Goal: Transaction & Acquisition: Purchase product/service

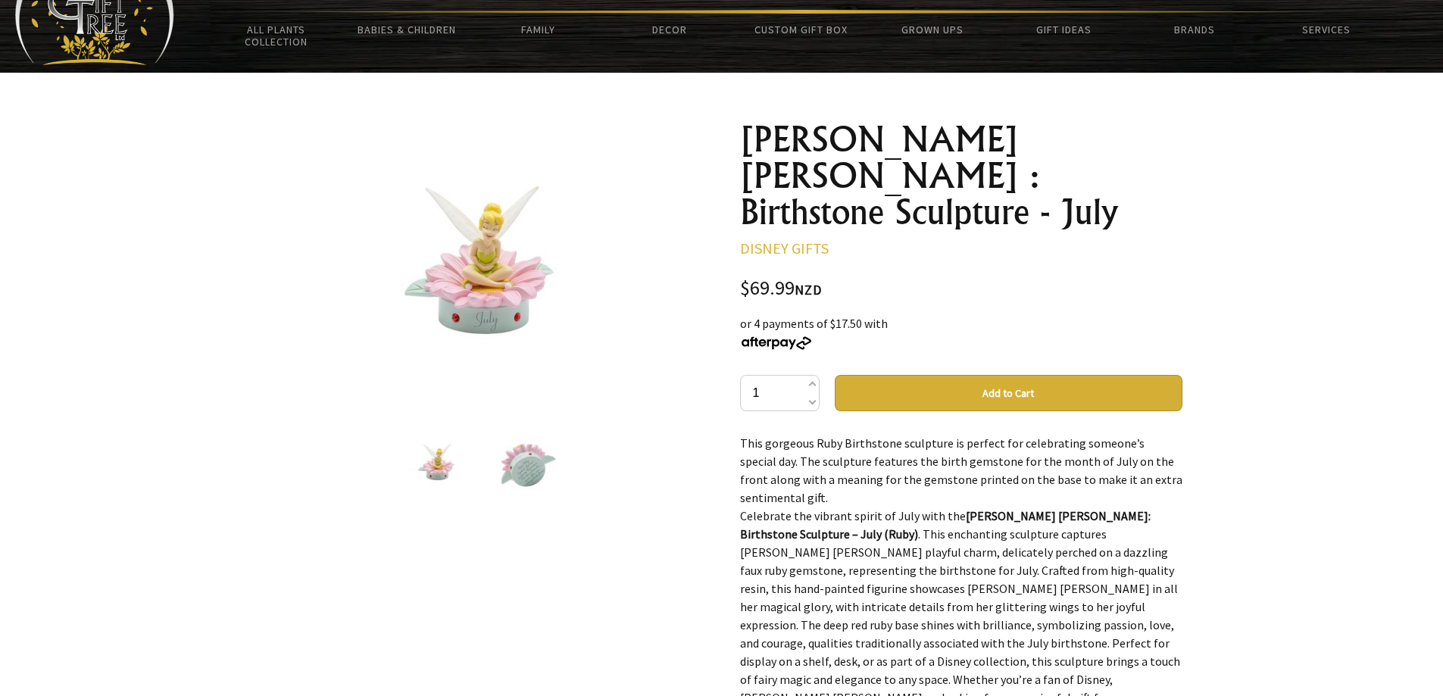
drag, startPoint x: 978, startPoint y: 351, endPoint x: 990, endPoint y: 348, distance: 12.5
click at [978, 375] on button "Add to Cart" at bounding box center [1008, 393] width 348 height 36
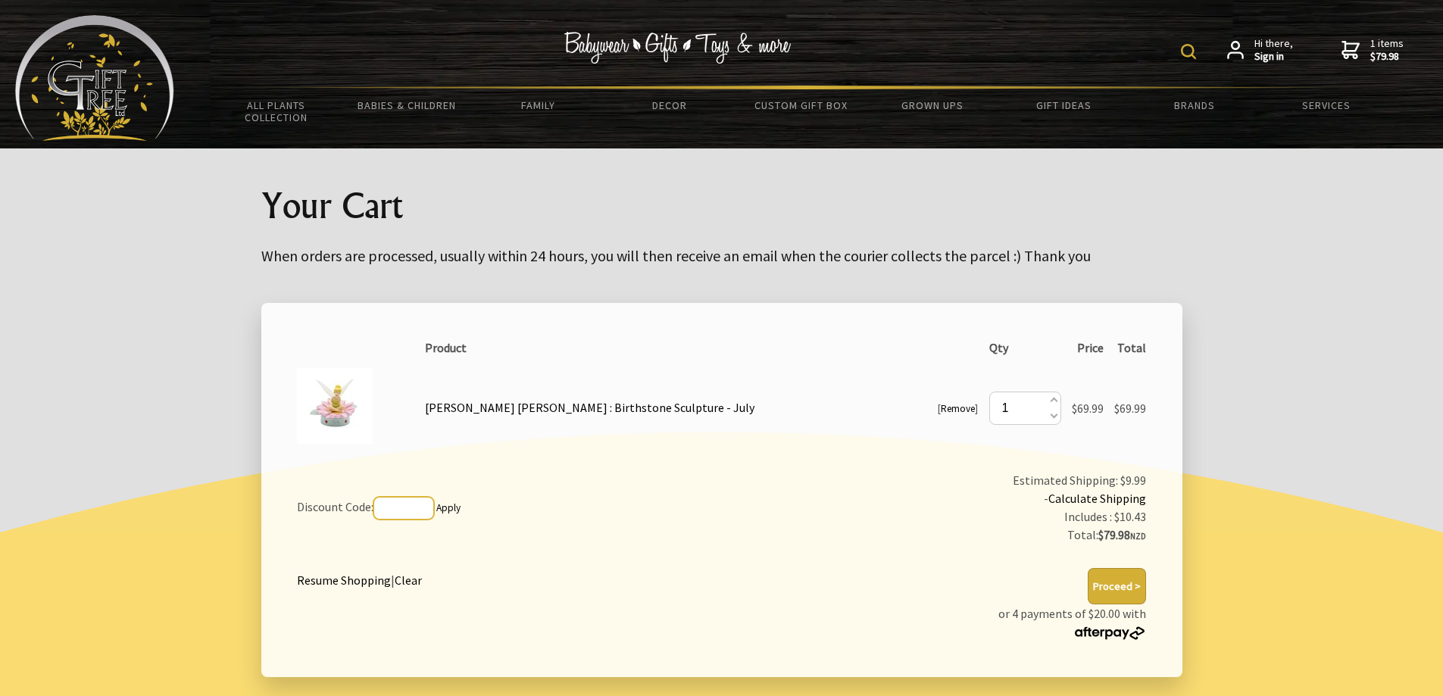
click at [405, 504] on input "text" at bounding box center [403, 508] width 61 height 23
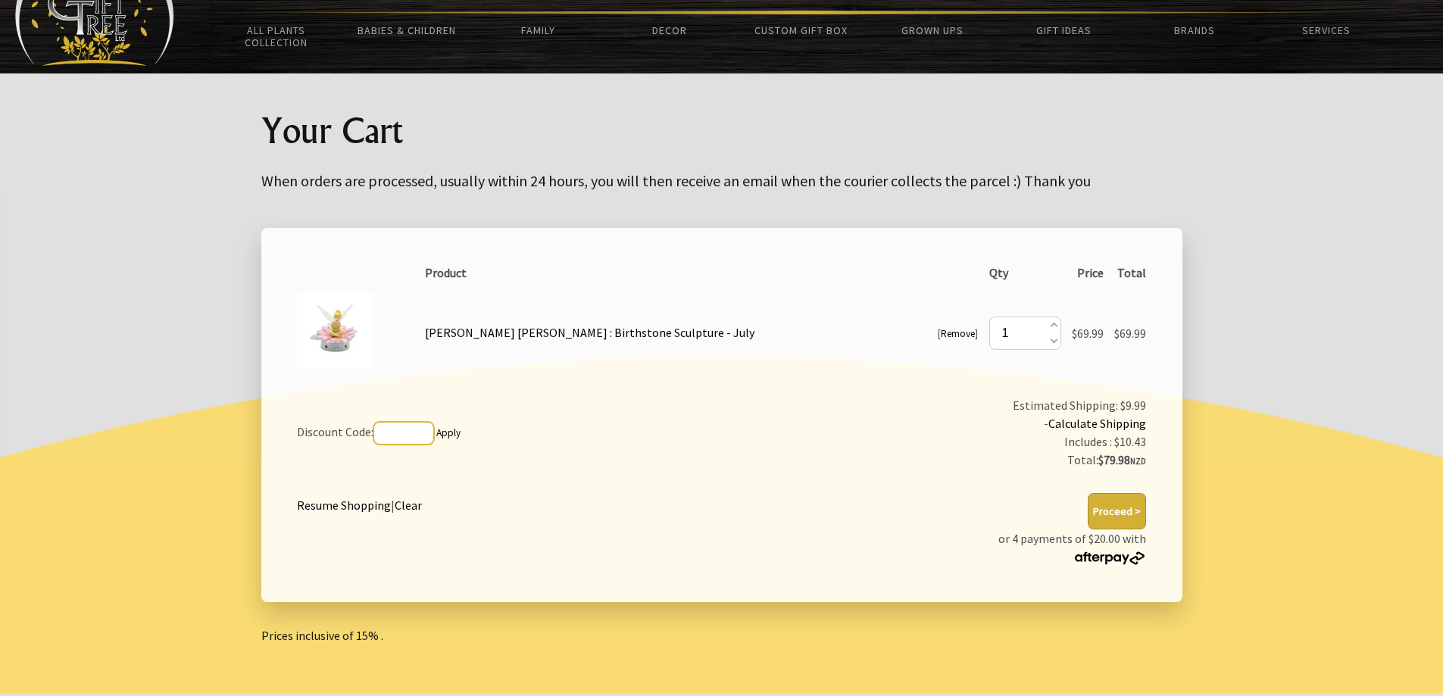
scroll to position [76, 0]
click at [1115, 422] on link "Calculate Shipping" at bounding box center [1097, 422] width 98 height 15
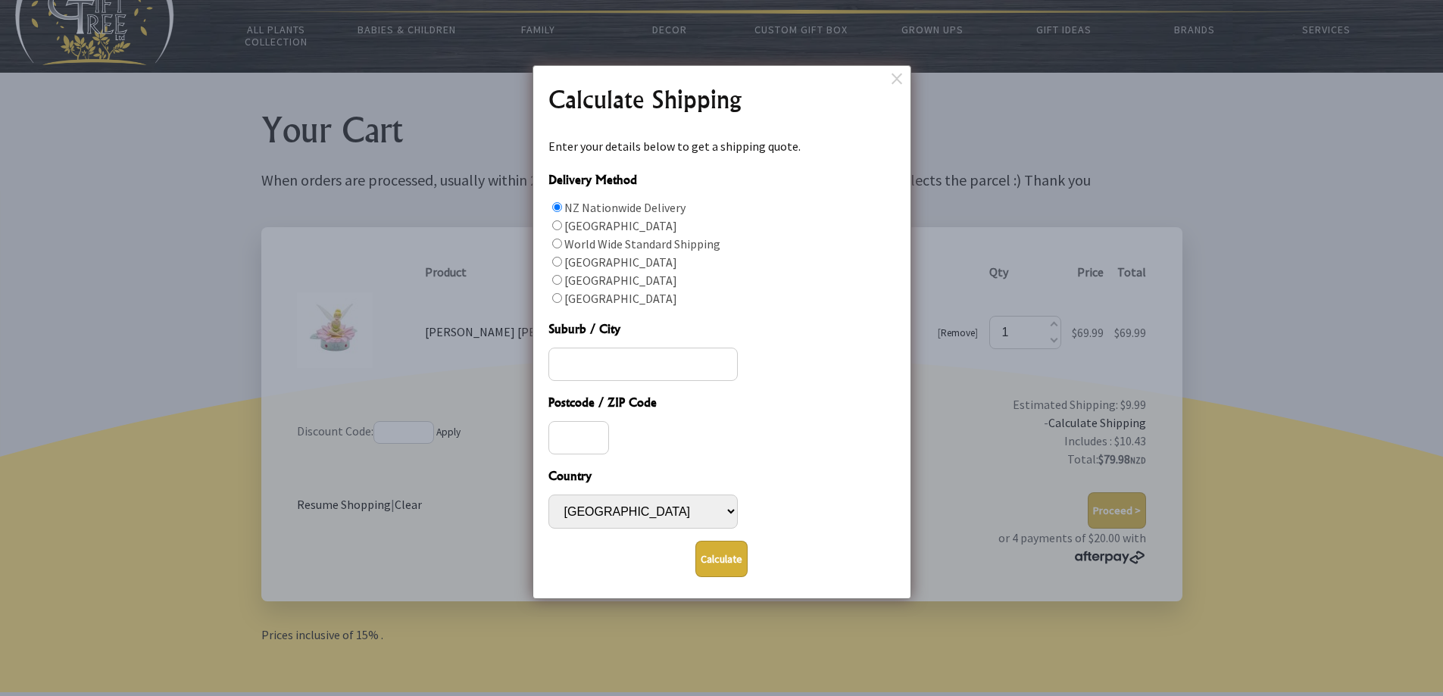
click at [552, 297] on input "Delivery Method" at bounding box center [557, 298] width 10 height 10
radio input "true"
click at [604, 365] on input "Suburb / City" at bounding box center [642, 364] width 189 height 33
type input "7"
type input "Blenheim"
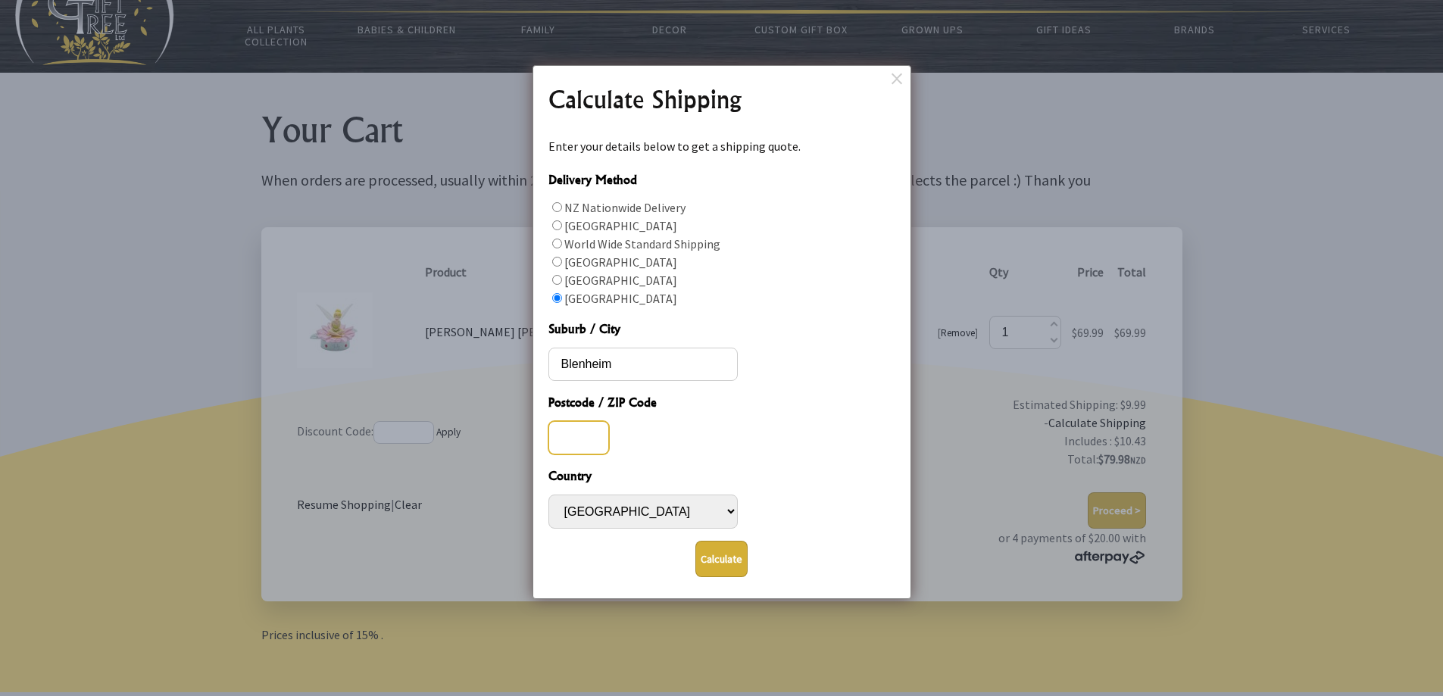
click at [591, 448] on input "Postcode / ZIP Code" at bounding box center [578, 437] width 61 height 33
type input "7201"
click at [725, 560] on button "Calculate" at bounding box center [721, 559] width 52 height 36
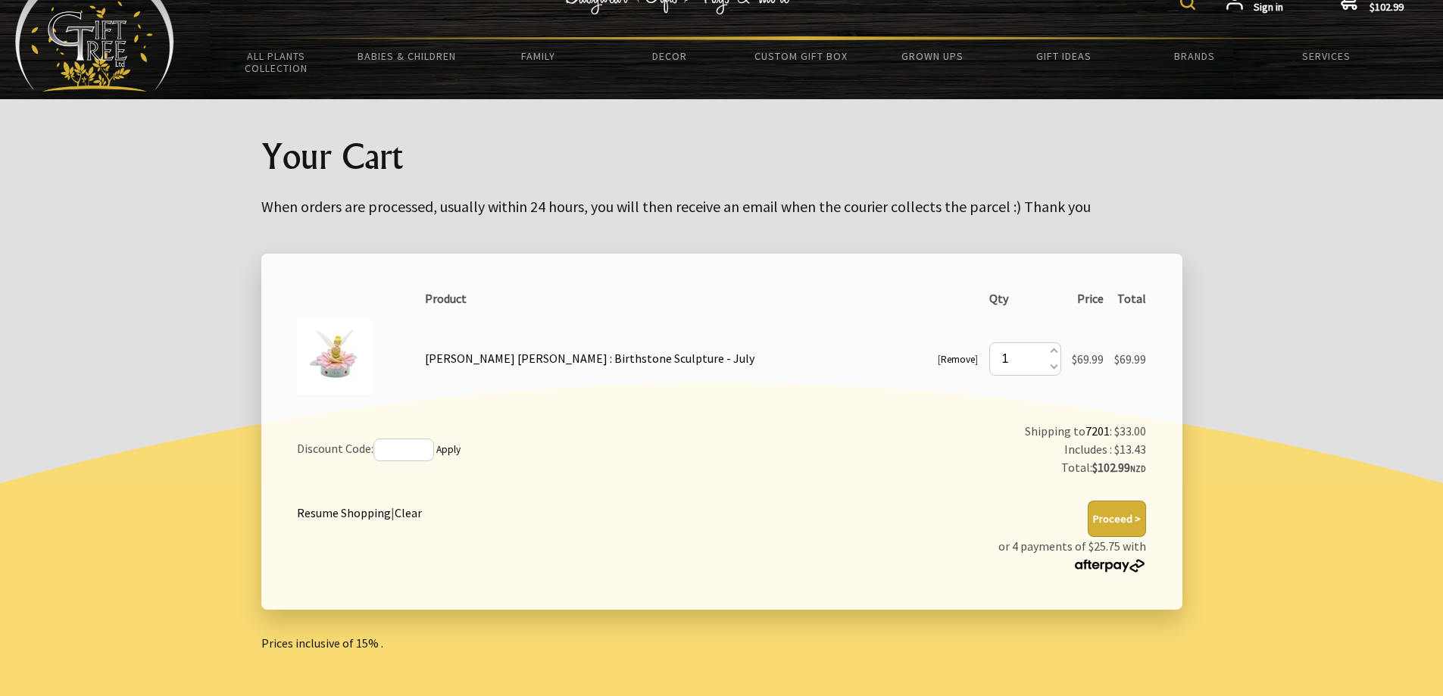
scroll to position [76, 0]
